Goal: Transaction & Acquisition: Purchase product/service

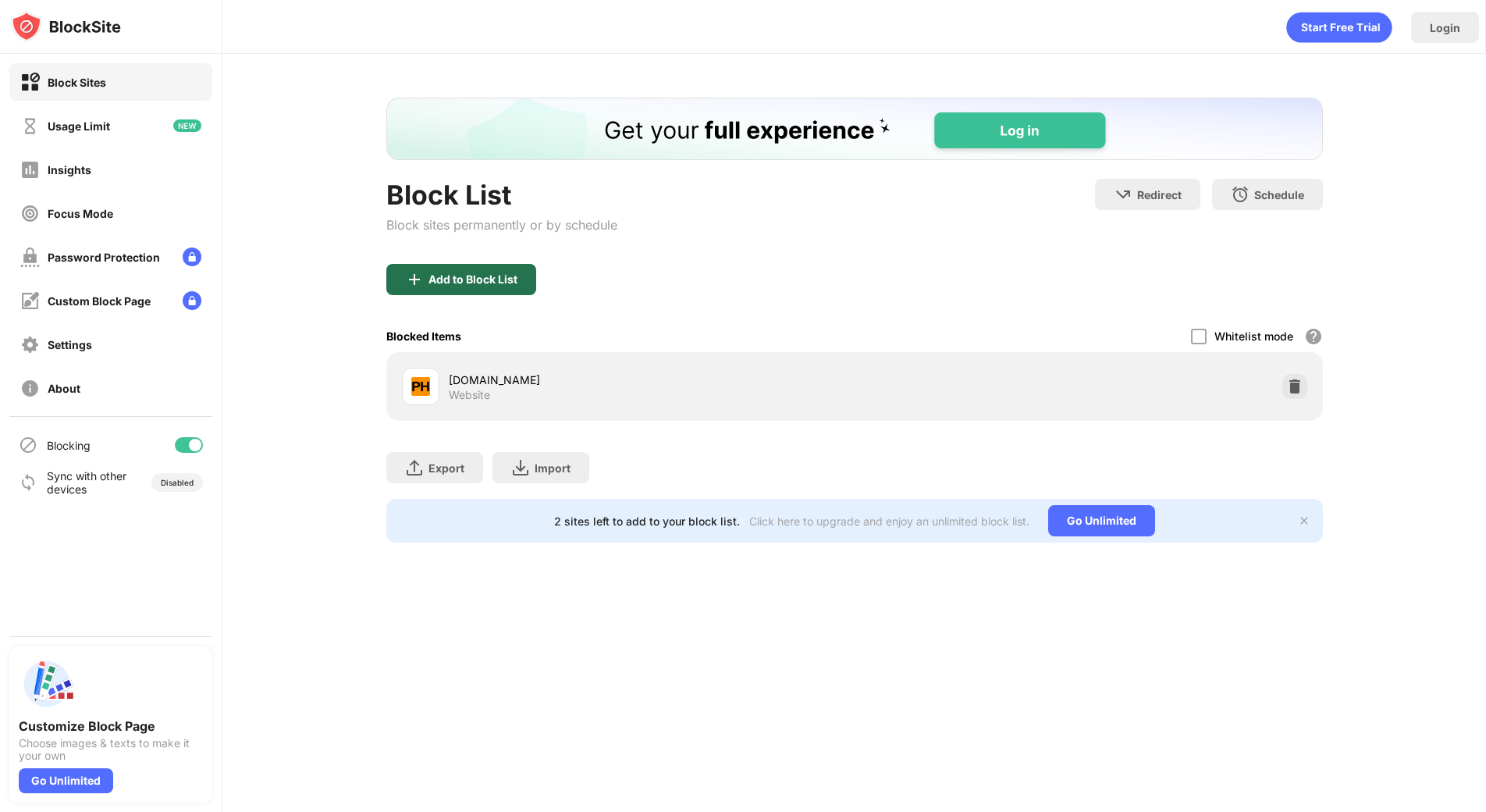
click at [502, 284] on div "Add to Block List" at bounding box center [473, 279] width 89 height 12
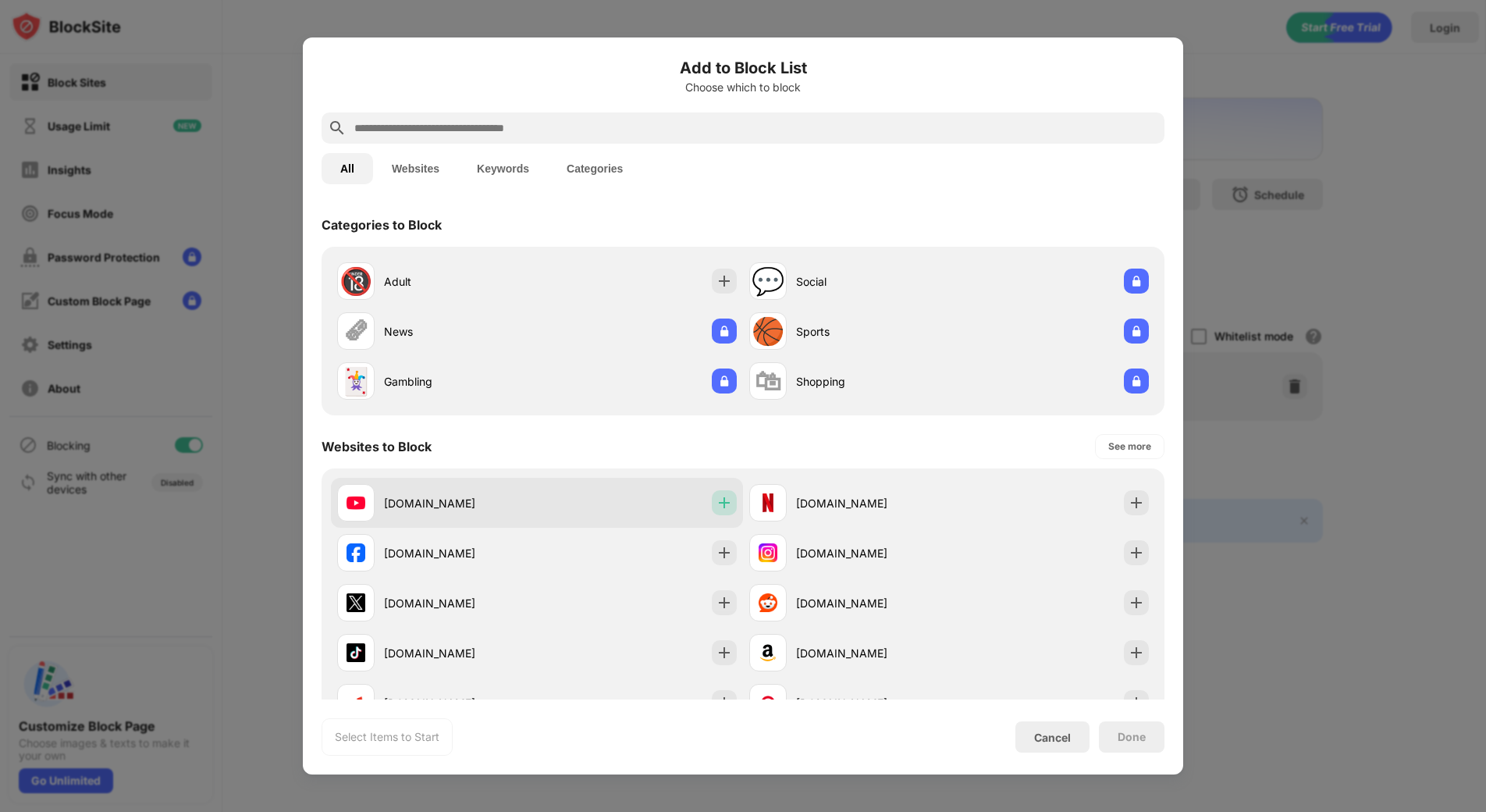
click at [716, 501] on img at bounding box center [724, 503] width 16 height 16
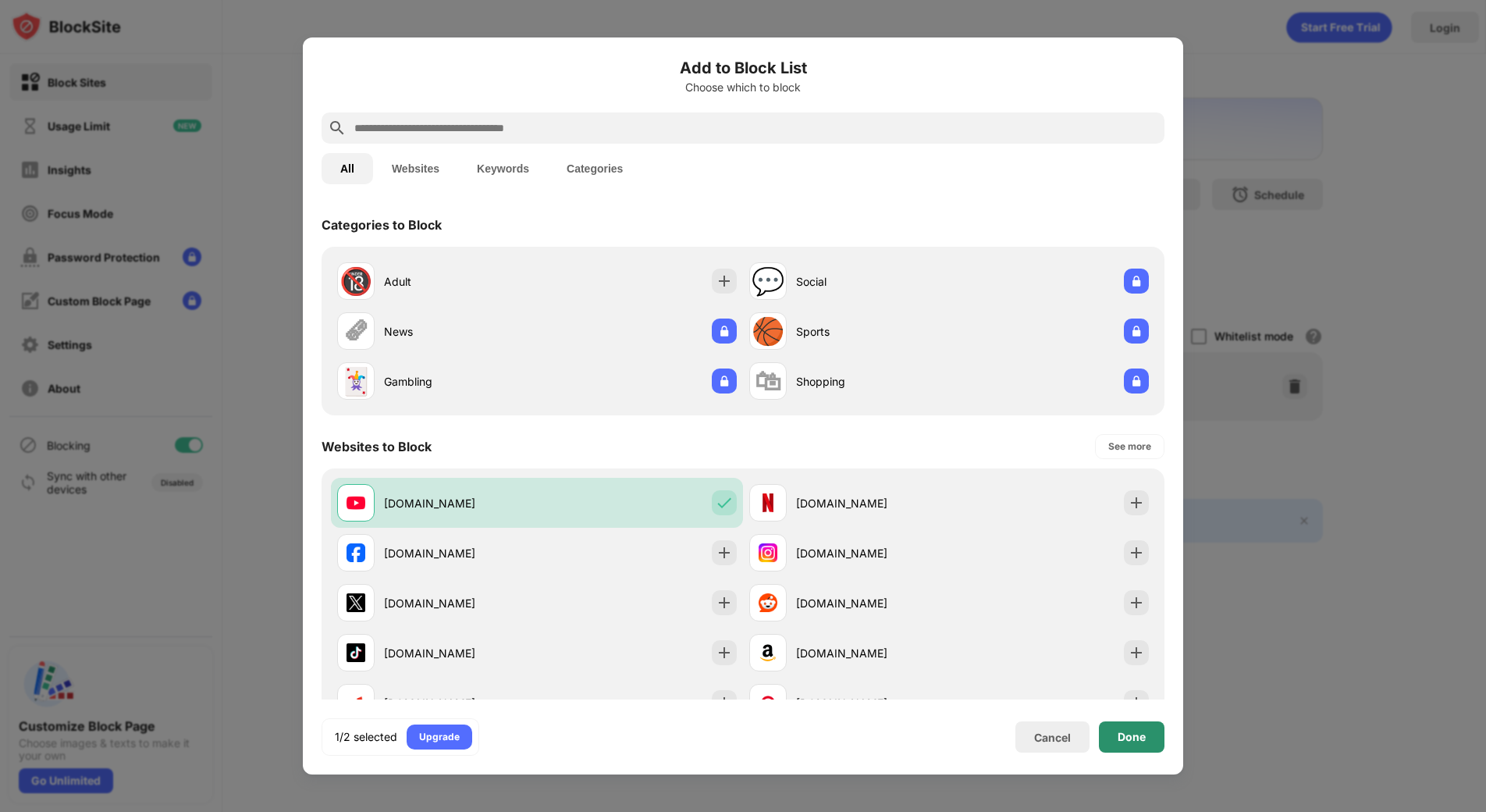
click at [1120, 740] on div "Done" at bounding box center [1132, 736] width 28 height 12
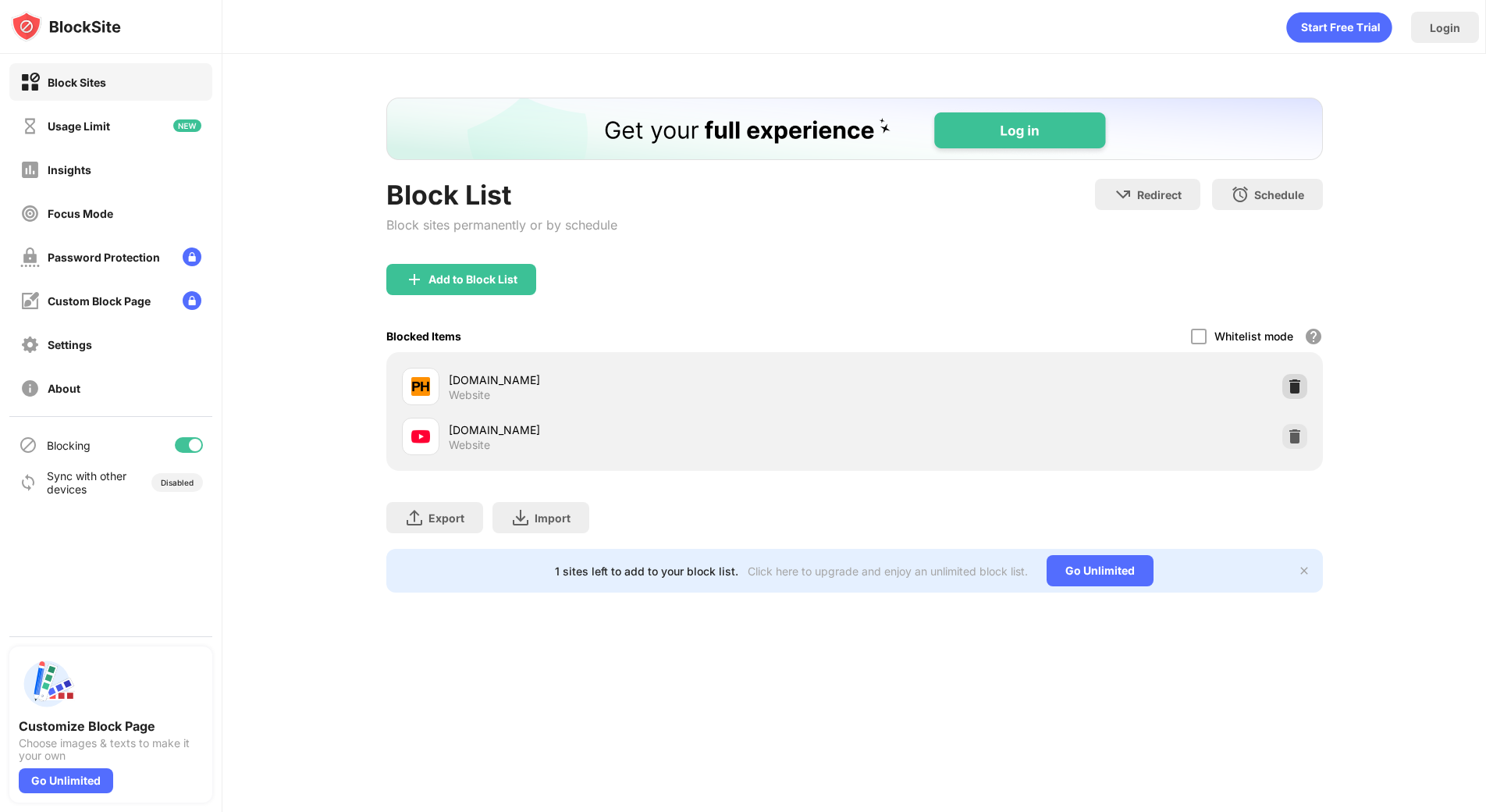
click at [1299, 388] on img at bounding box center [1295, 386] width 16 height 16
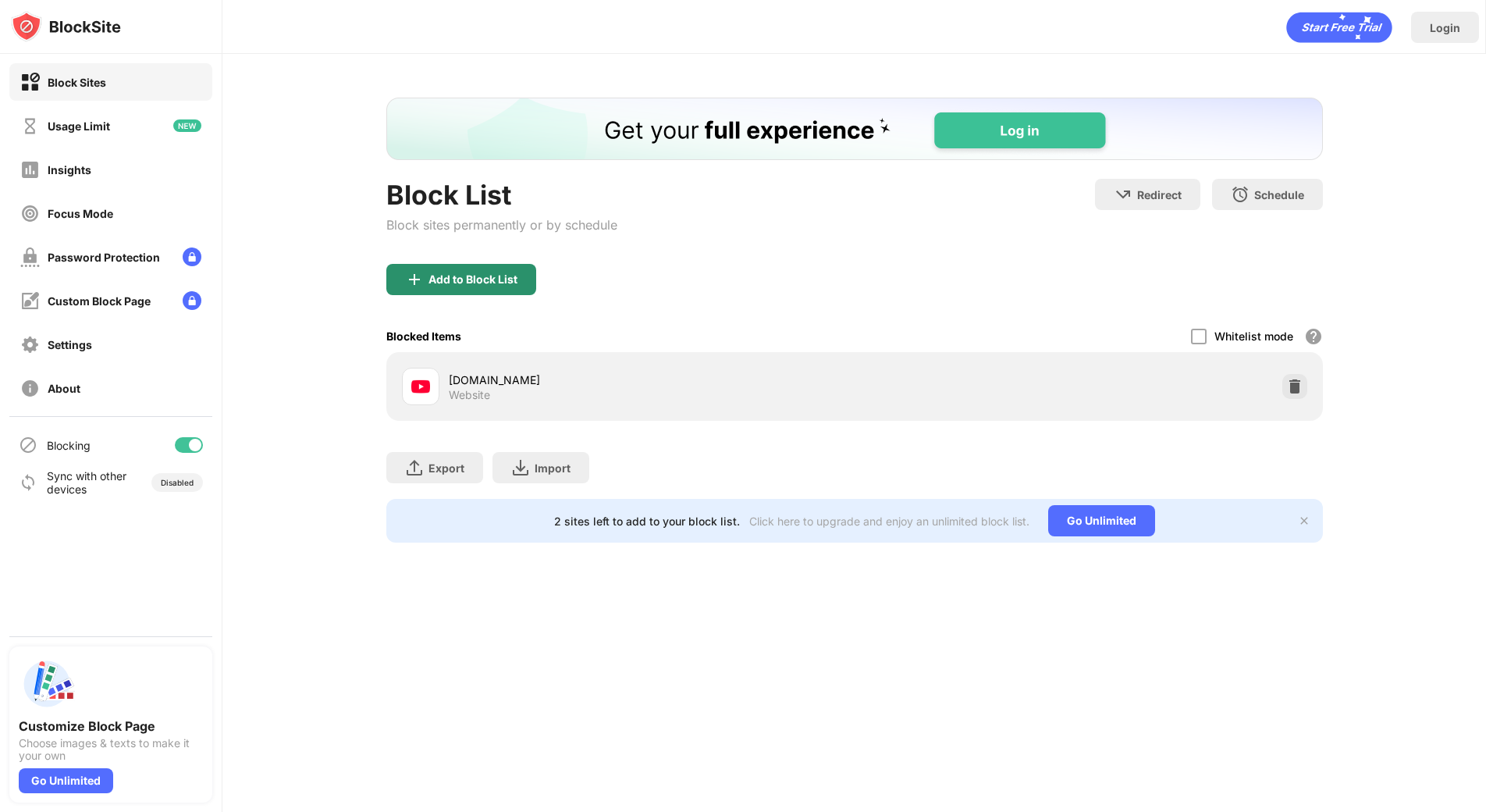
click at [515, 277] on div "Add to Block List" at bounding box center [473, 279] width 89 height 12
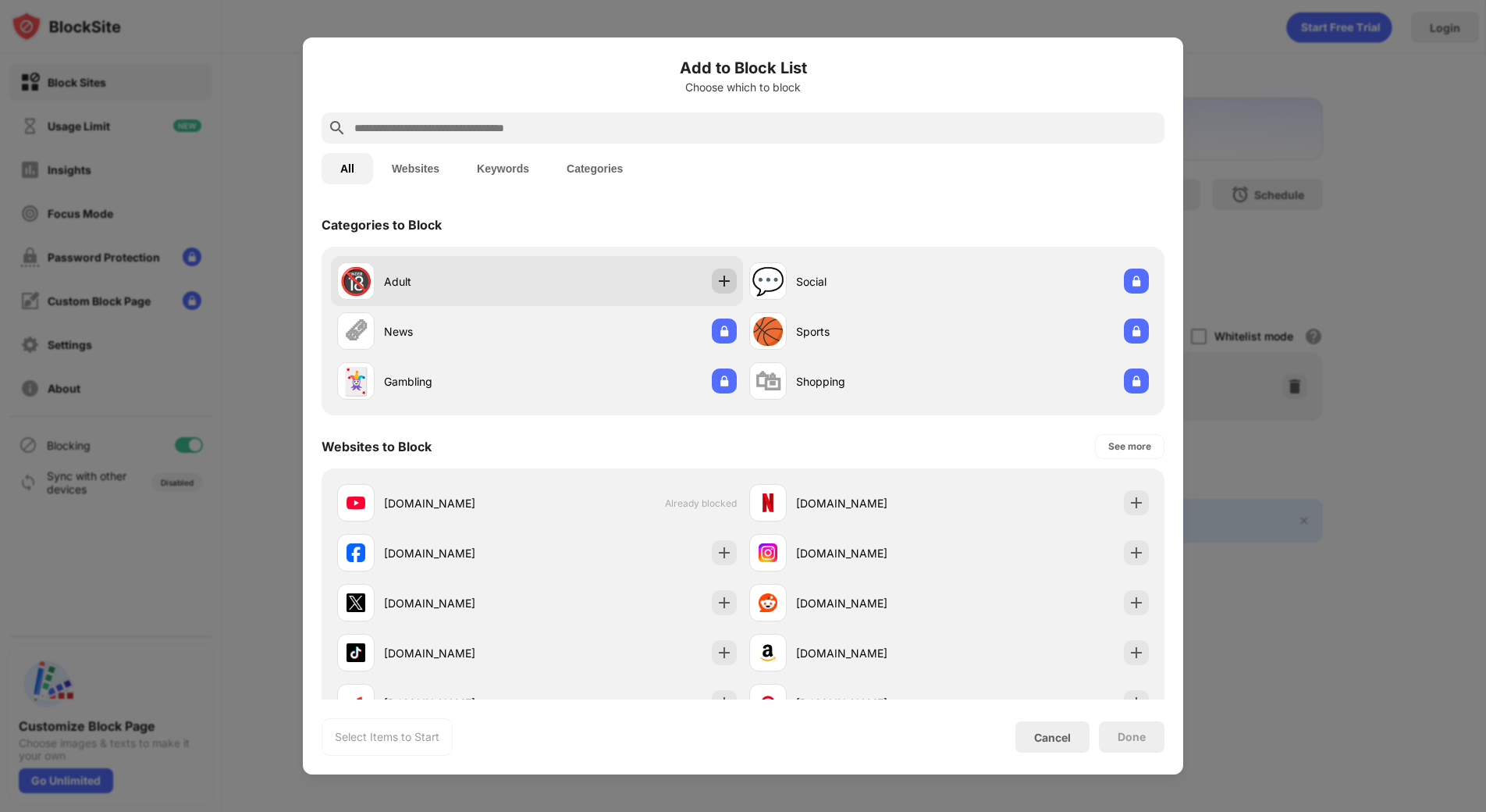
click at [722, 279] on img at bounding box center [724, 281] width 16 height 16
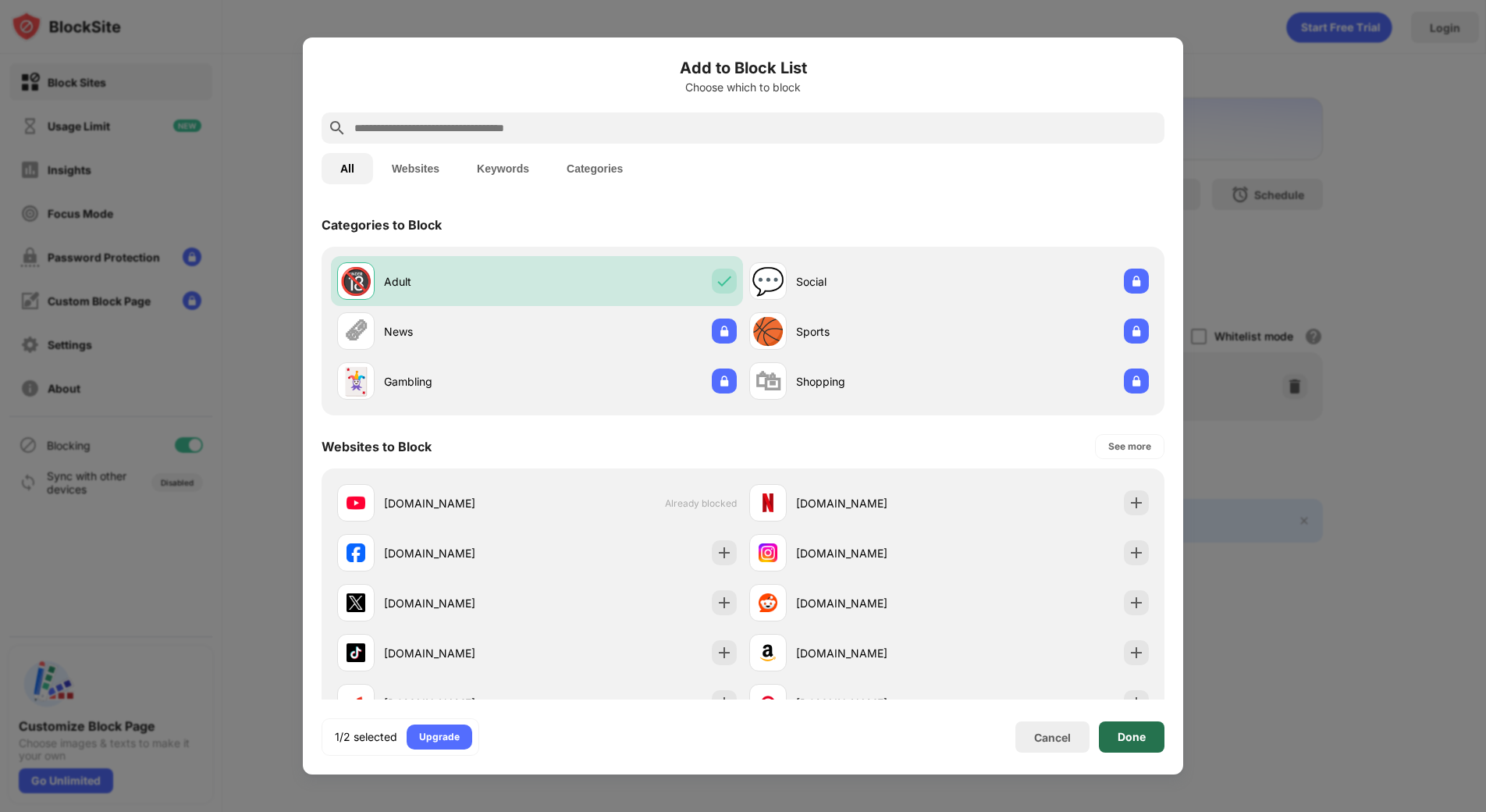
click at [1130, 730] on div "Done" at bounding box center [1132, 736] width 28 height 12
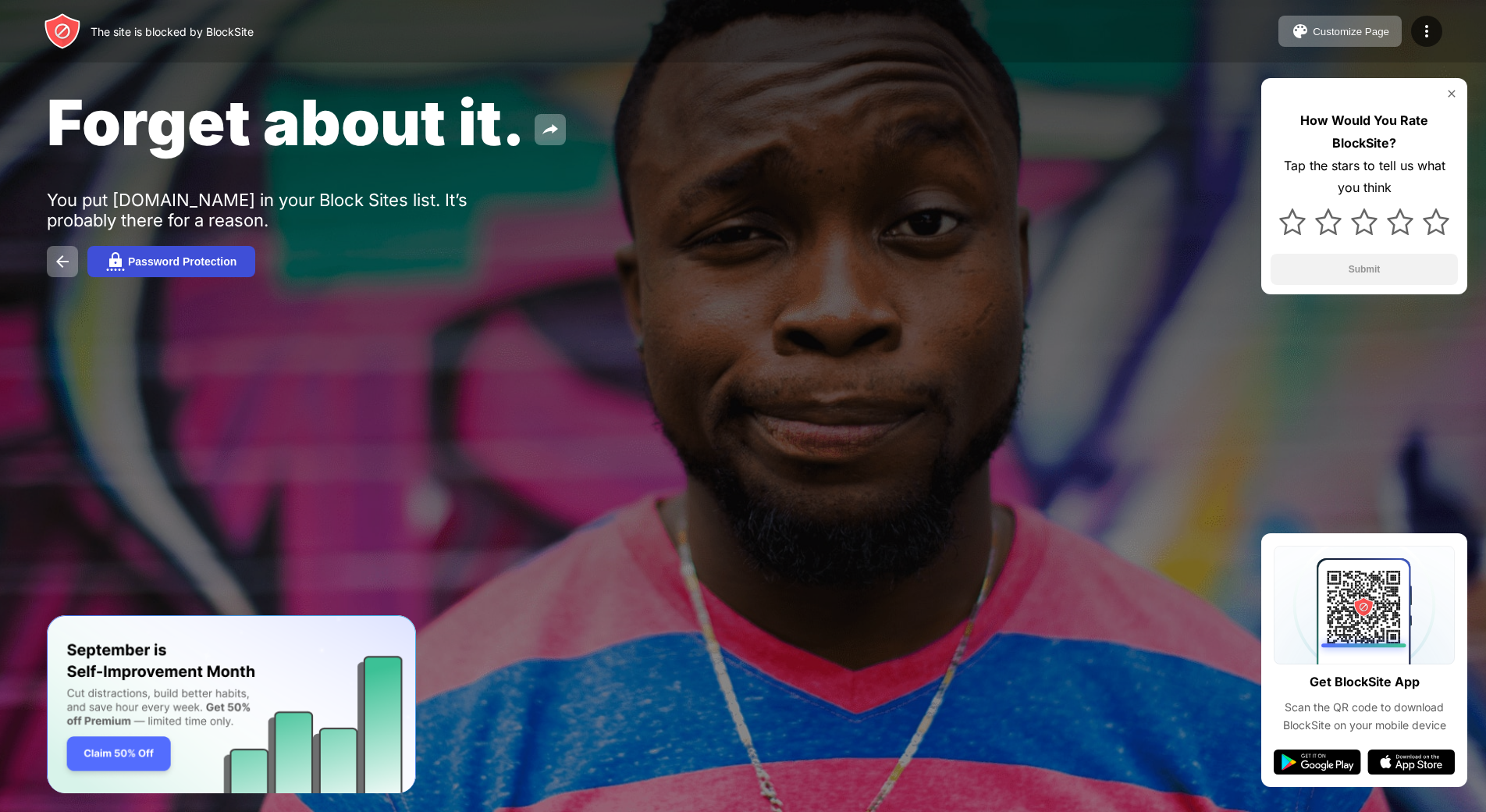
click at [126, 253] on button "Password Protection" at bounding box center [171, 261] width 168 height 31
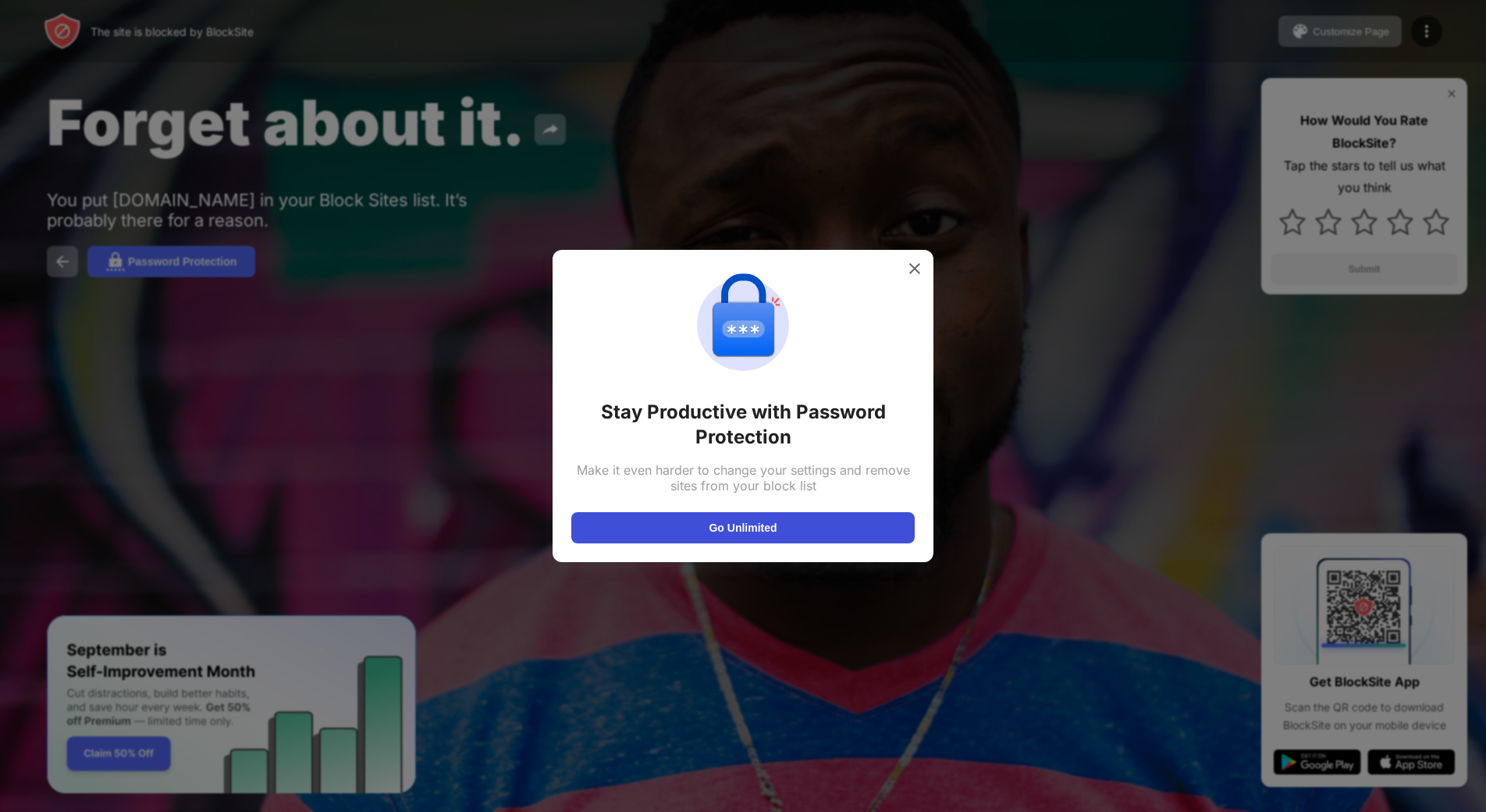
click at [741, 514] on button "Go Unlimited" at bounding box center [743, 527] width 344 height 31
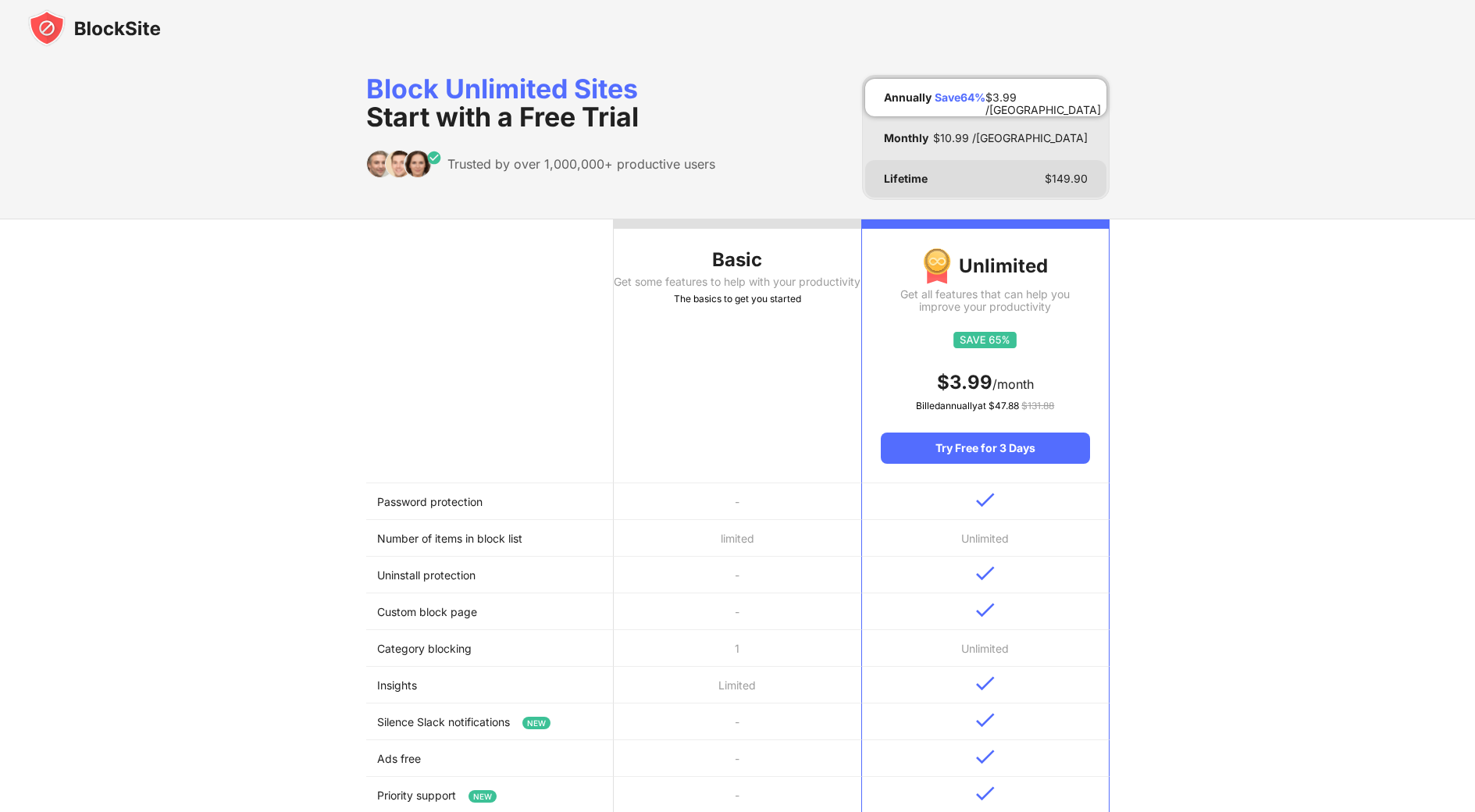
click at [969, 170] on div "Lifetime $ 149.90" at bounding box center [986, 178] width 241 height 37
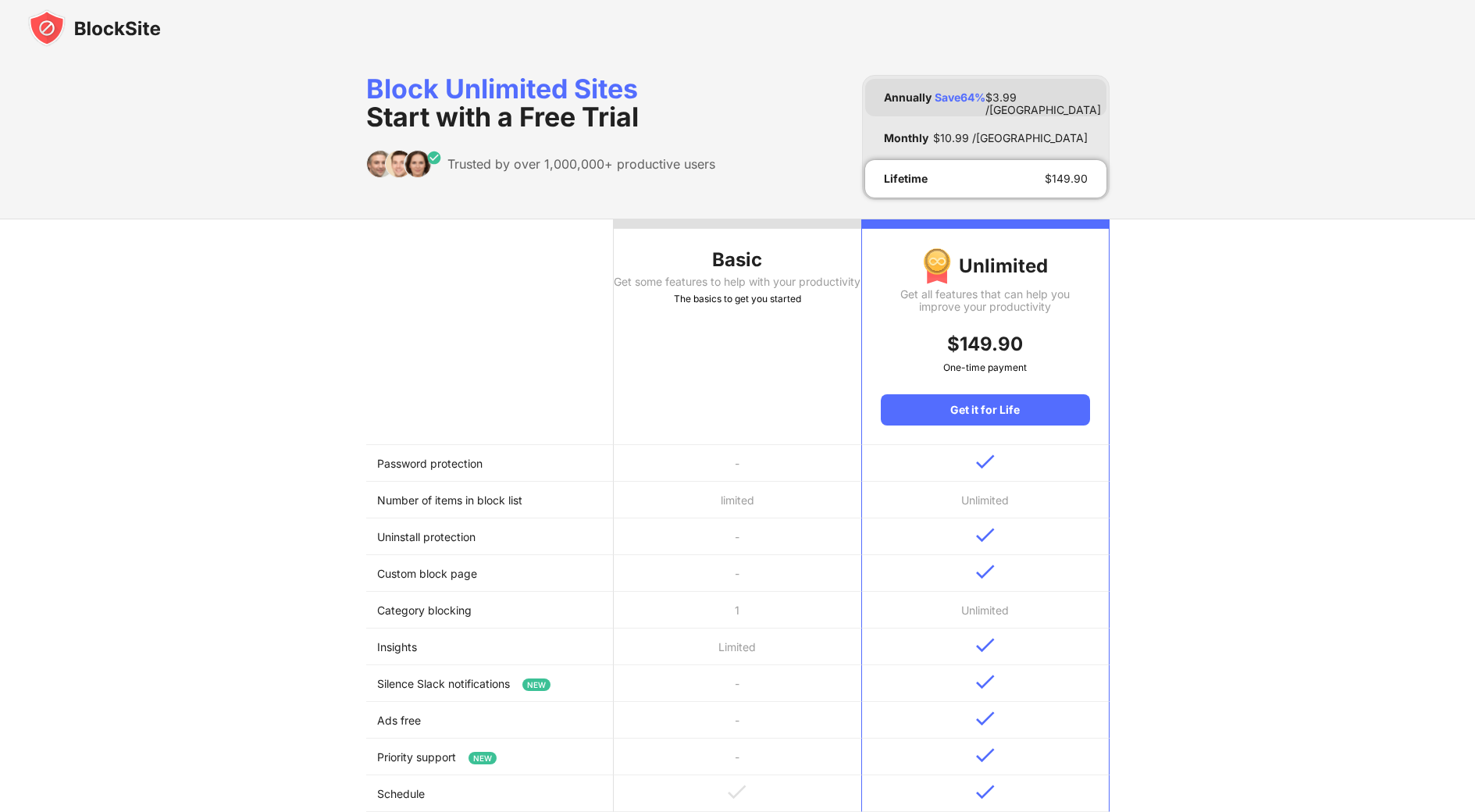
click at [973, 100] on div "Save 64 %" at bounding box center [960, 97] width 51 height 12
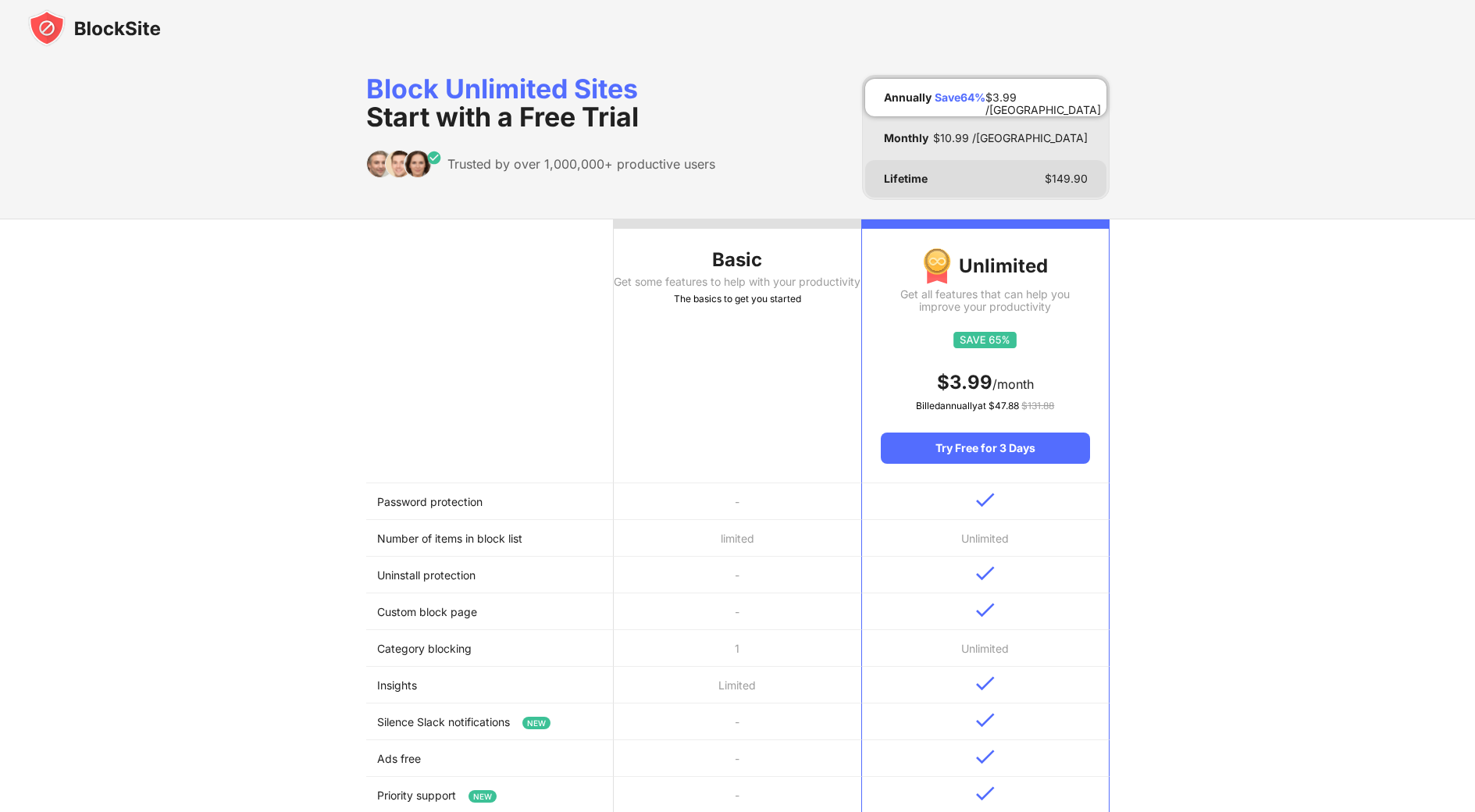
click at [946, 176] on div "Lifetime $ 149.90" at bounding box center [986, 178] width 241 height 37
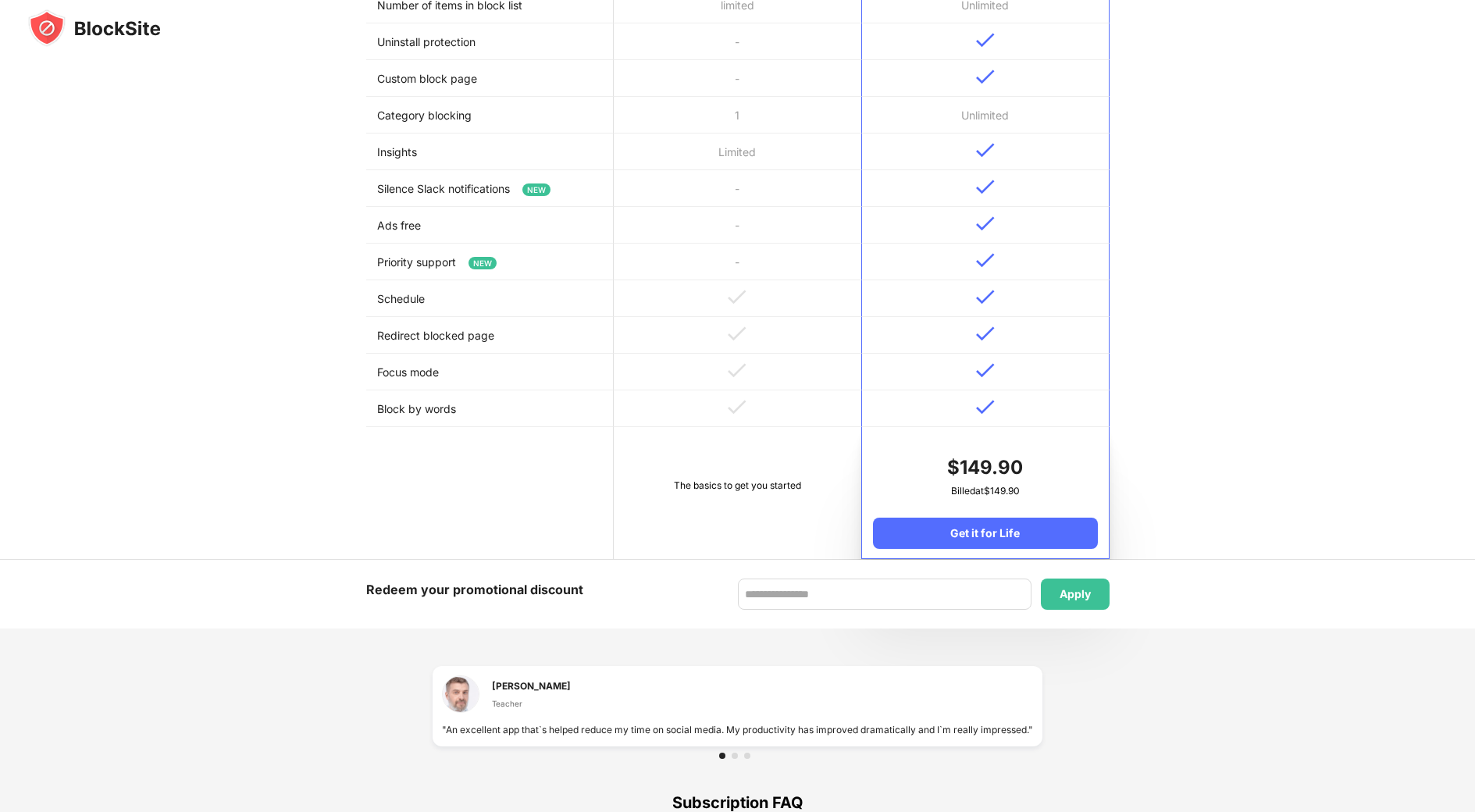
scroll to position [624, 0]
